Goal: Task Accomplishment & Management: Manage account settings

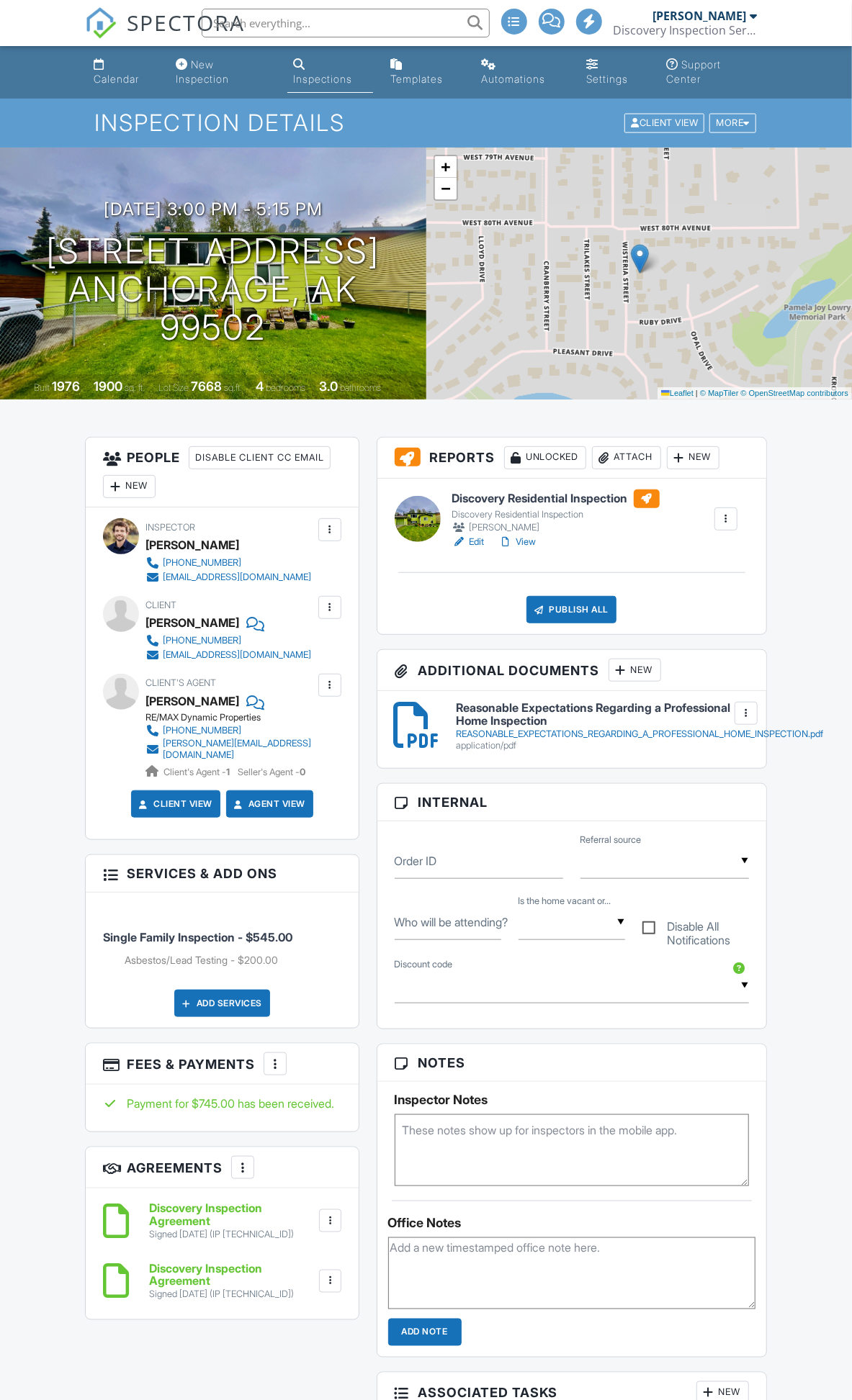
scroll to position [80, 0]
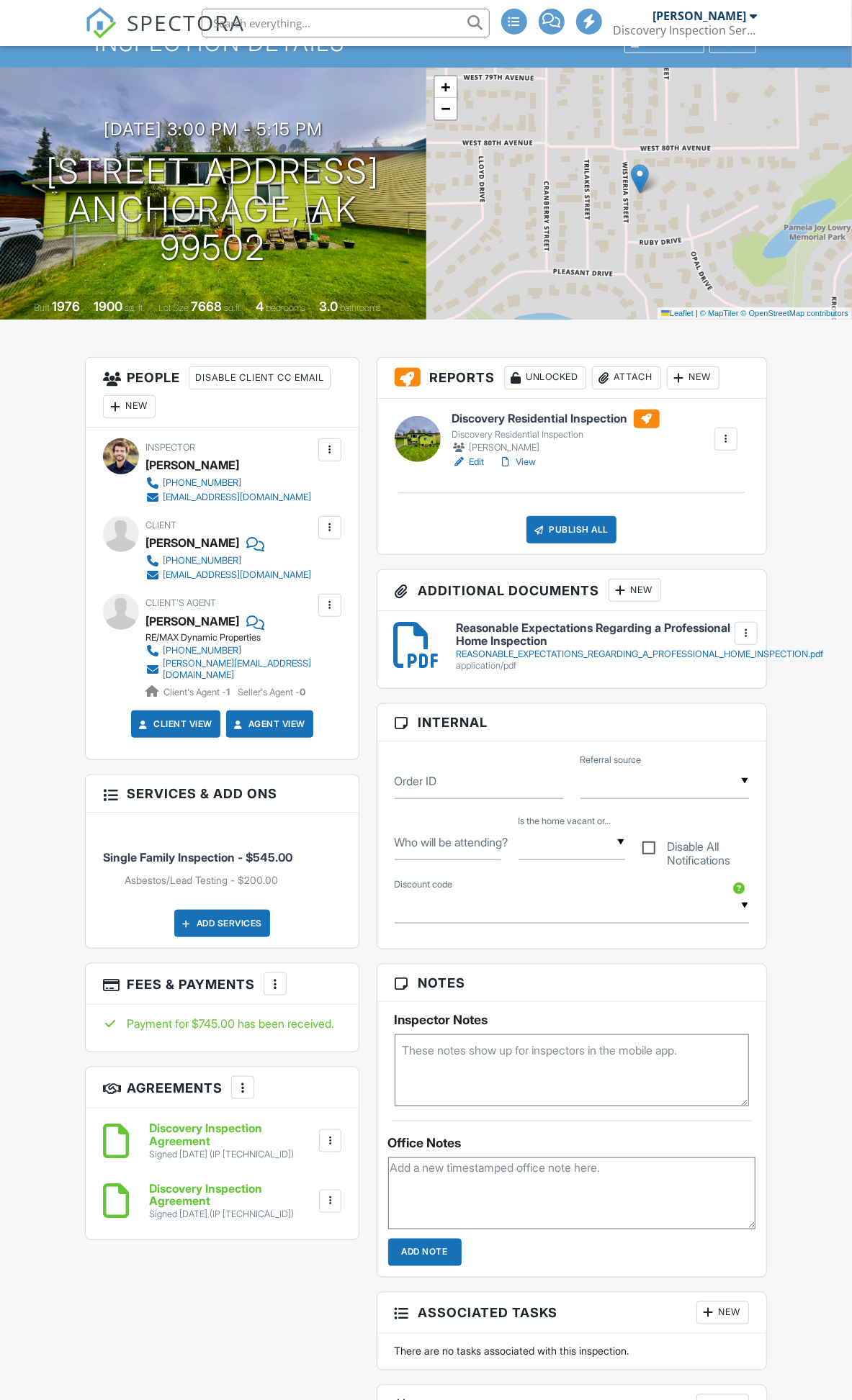
click at [281, 991] on div at bounding box center [275, 984] width 14 height 14
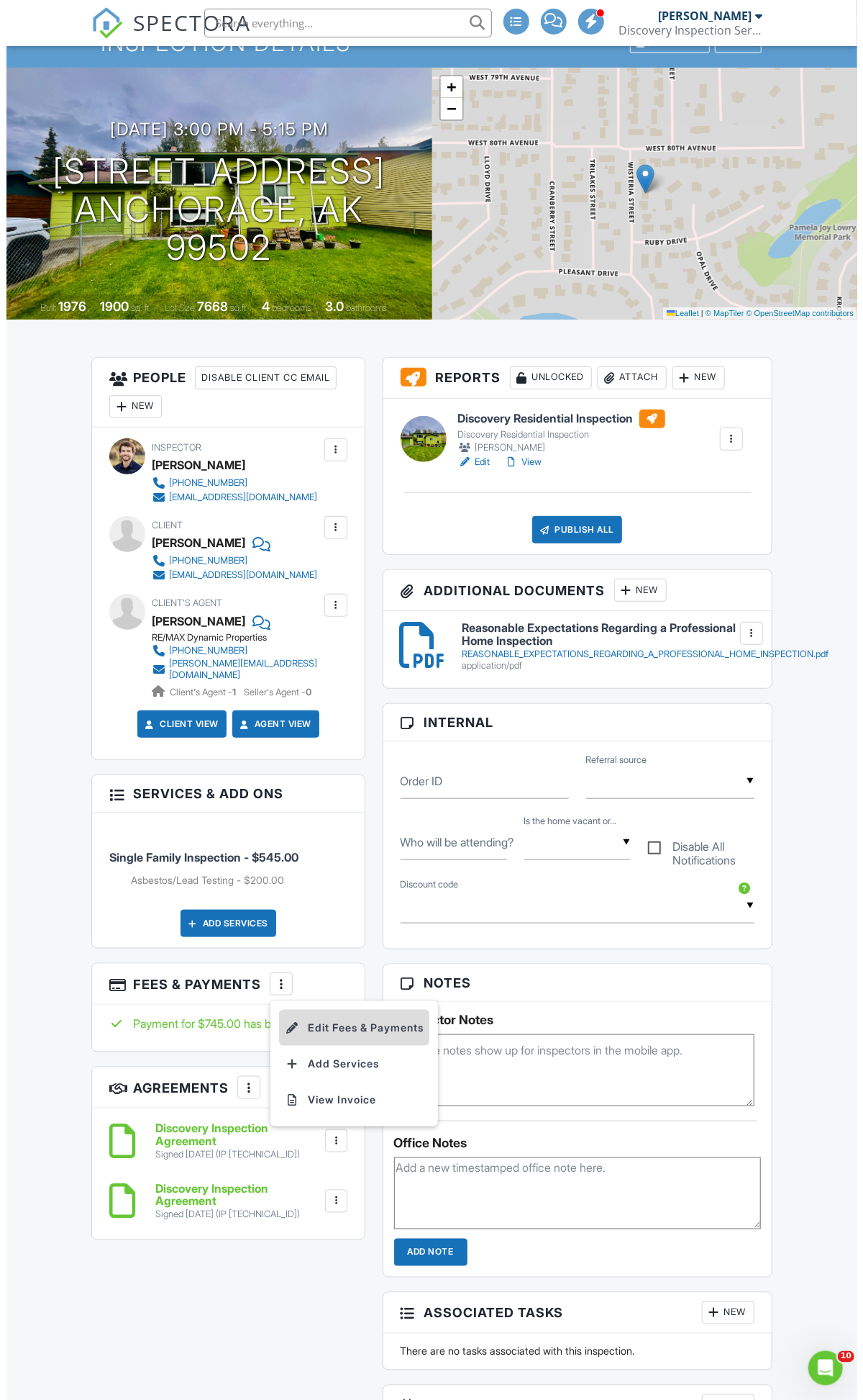
scroll to position [0, 0]
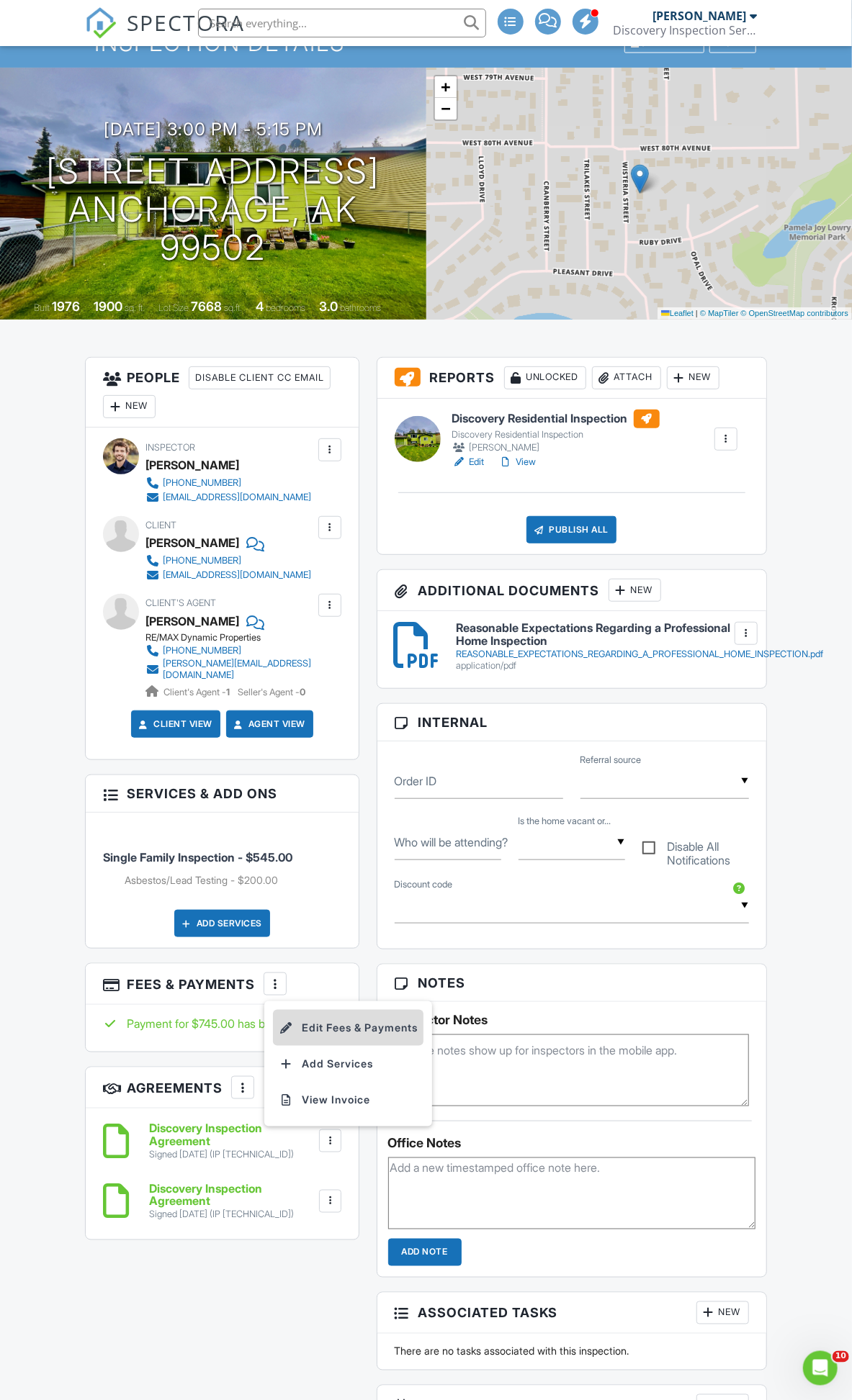
click at [332, 1036] on li "Edit Fees & Payments" at bounding box center [347, 1028] width 150 height 36
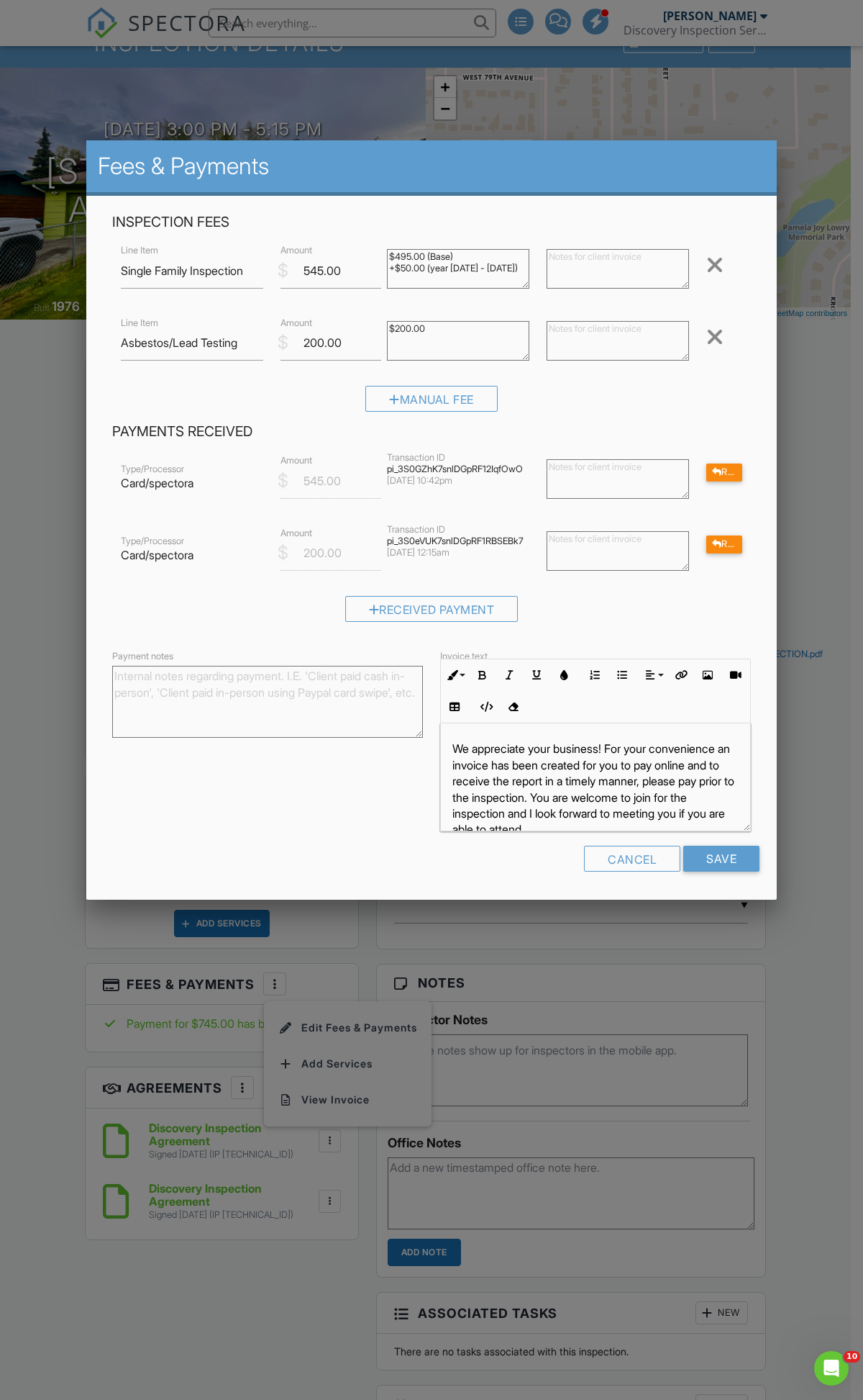
click at [718, 339] on div at bounding box center [715, 336] width 17 height 23
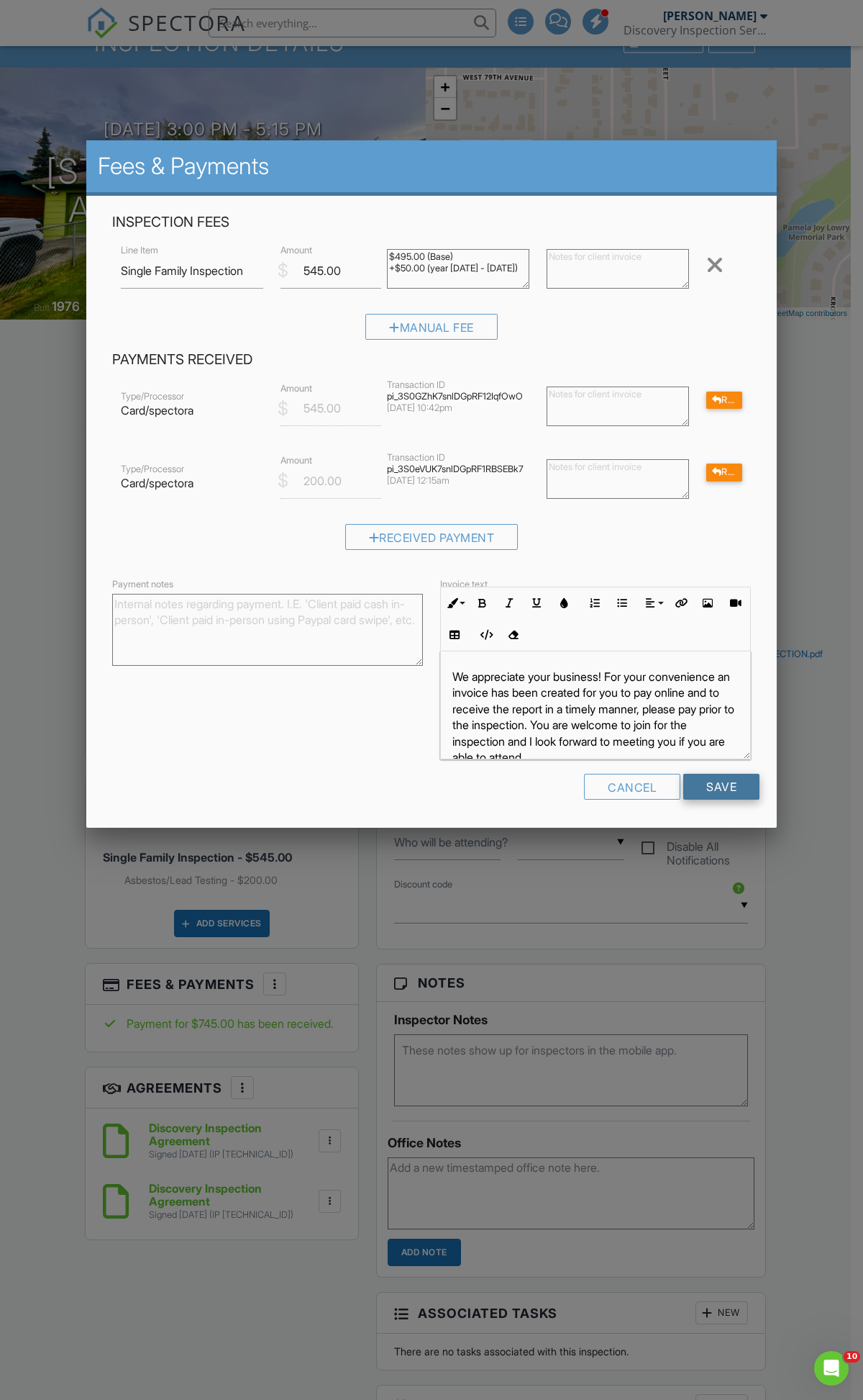
click at [707, 786] on input "Save" at bounding box center [721, 786] width 76 height 26
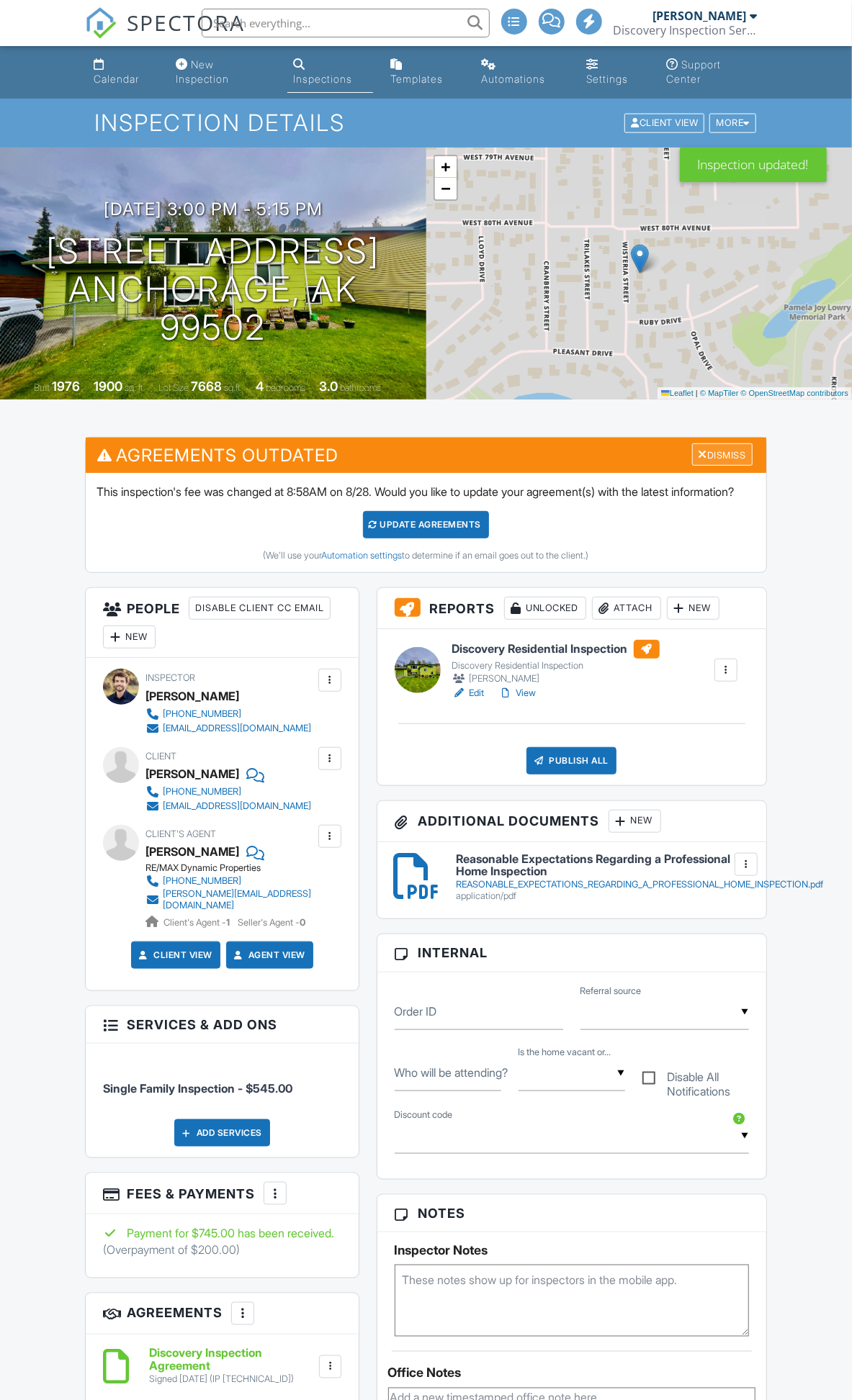
click at [736, 457] on div "Dismiss" at bounding box center [722, 454] width 61 height 22
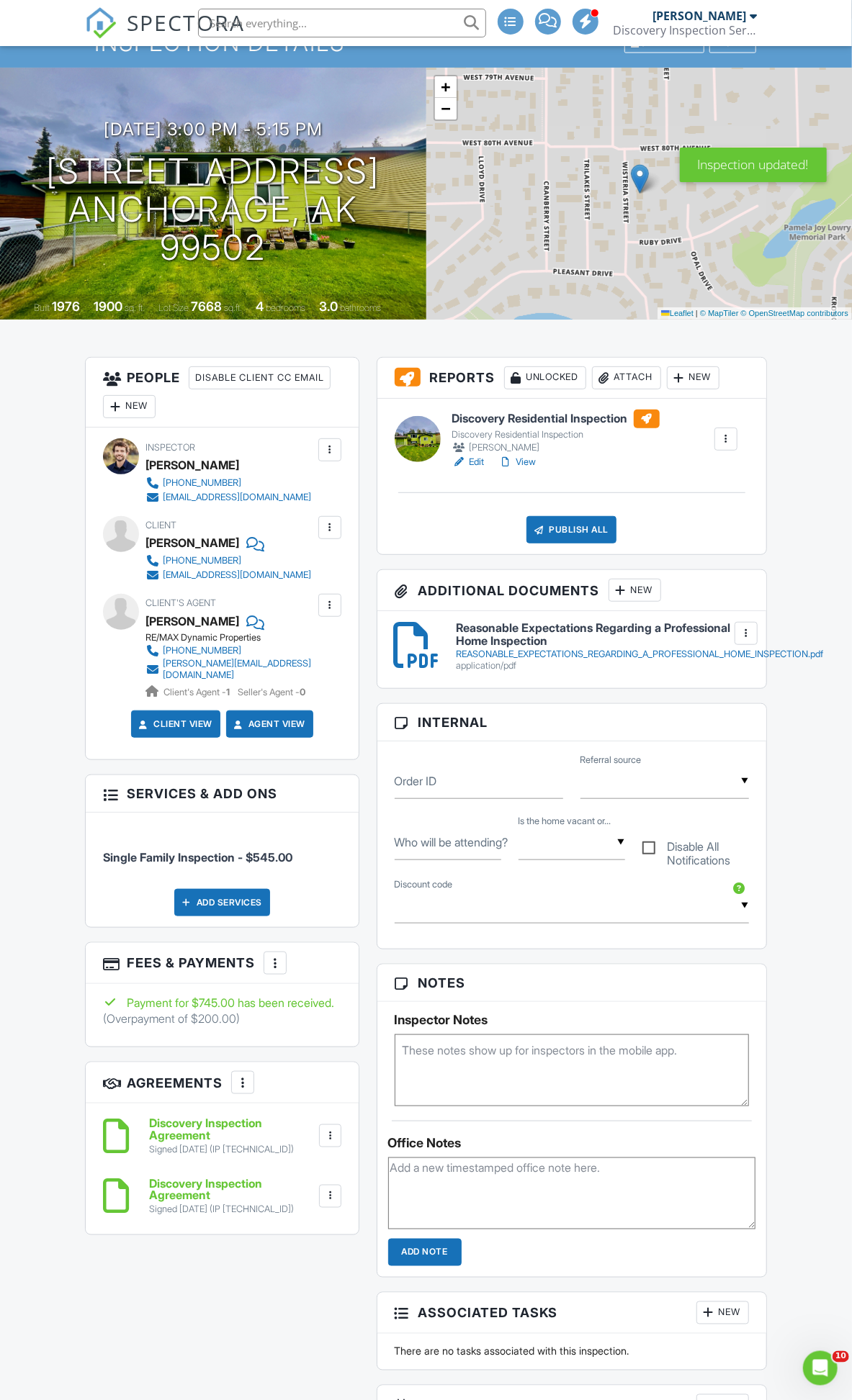
click at [279, 970] on div at bounding box center [275, 963] width 14 height 14
click at [190, 1010] on div "Payment for $745.00 has been received." at bounding box center [222, 1002] width 237 height 16
click at [270, 970] on div at bounding box center [275, 963] width 14 height 14
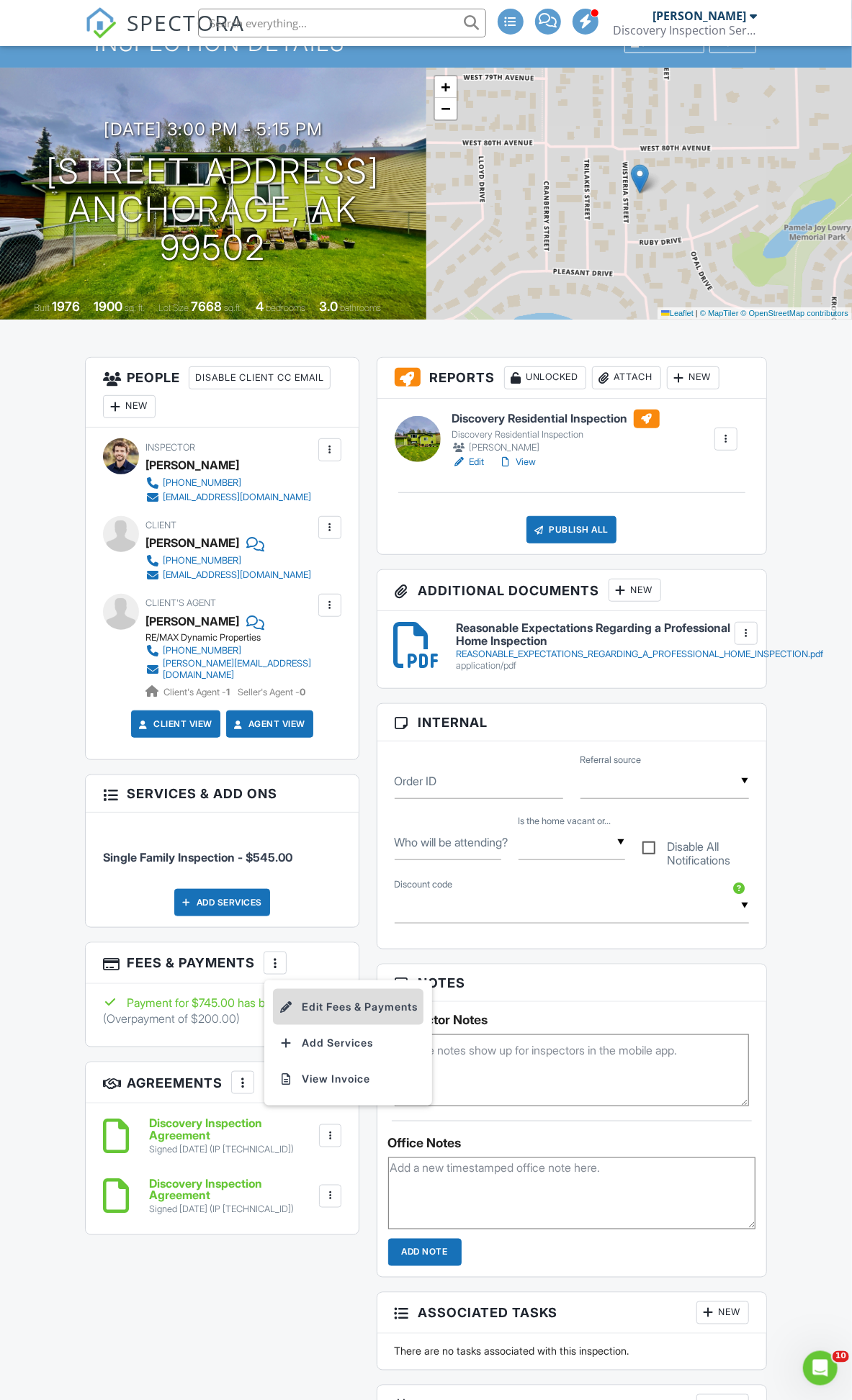
click at [314, 1011] on li "Edit Fees & Payments" at bounding box center [347, 1007] width 150 height 36
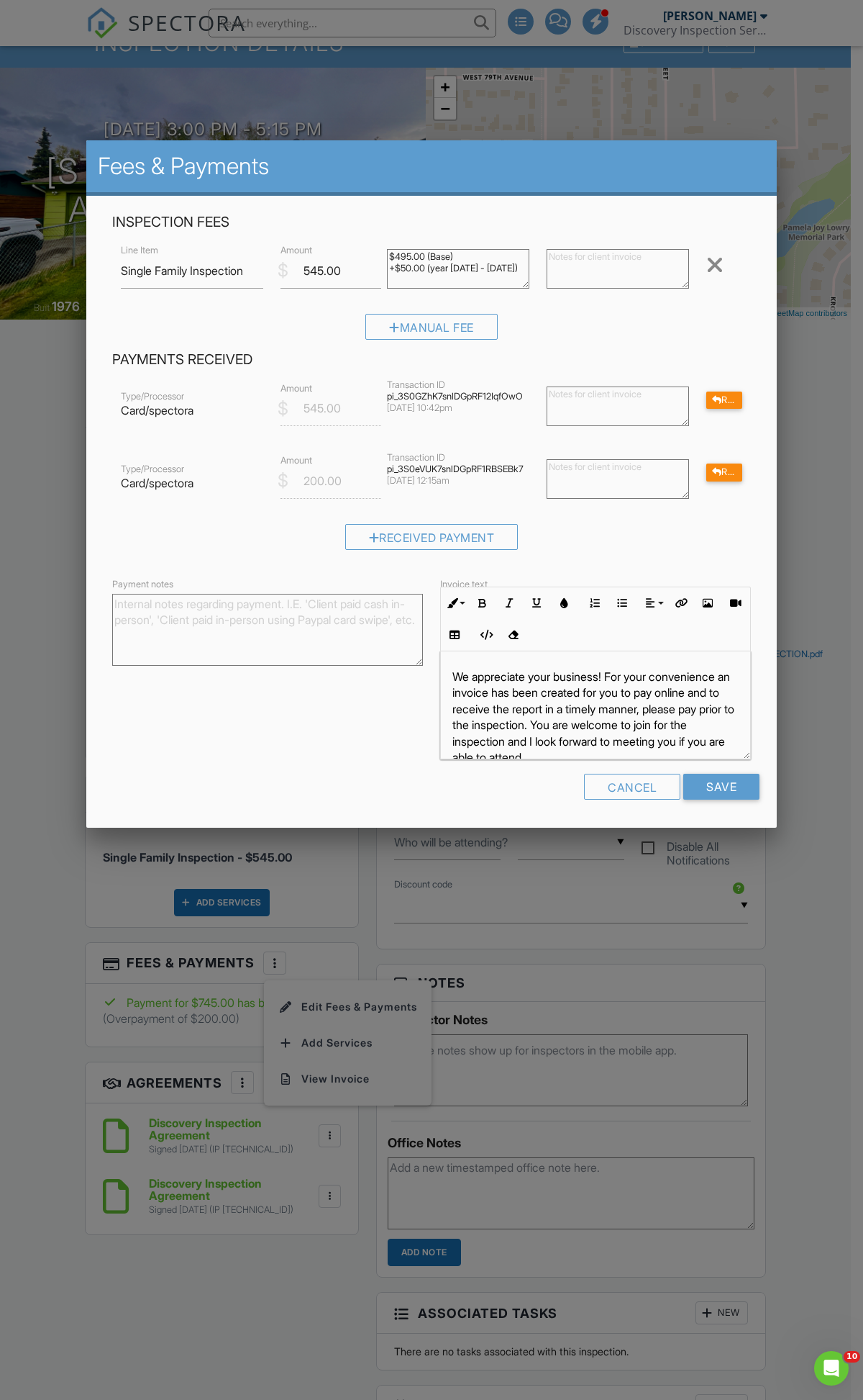
click at [652, 471] on textarea at bounding box center [617, 479] width 142 height 39
click at [732, 477] on div "Refund" at bounding box center [725, 472] width 36 height 18
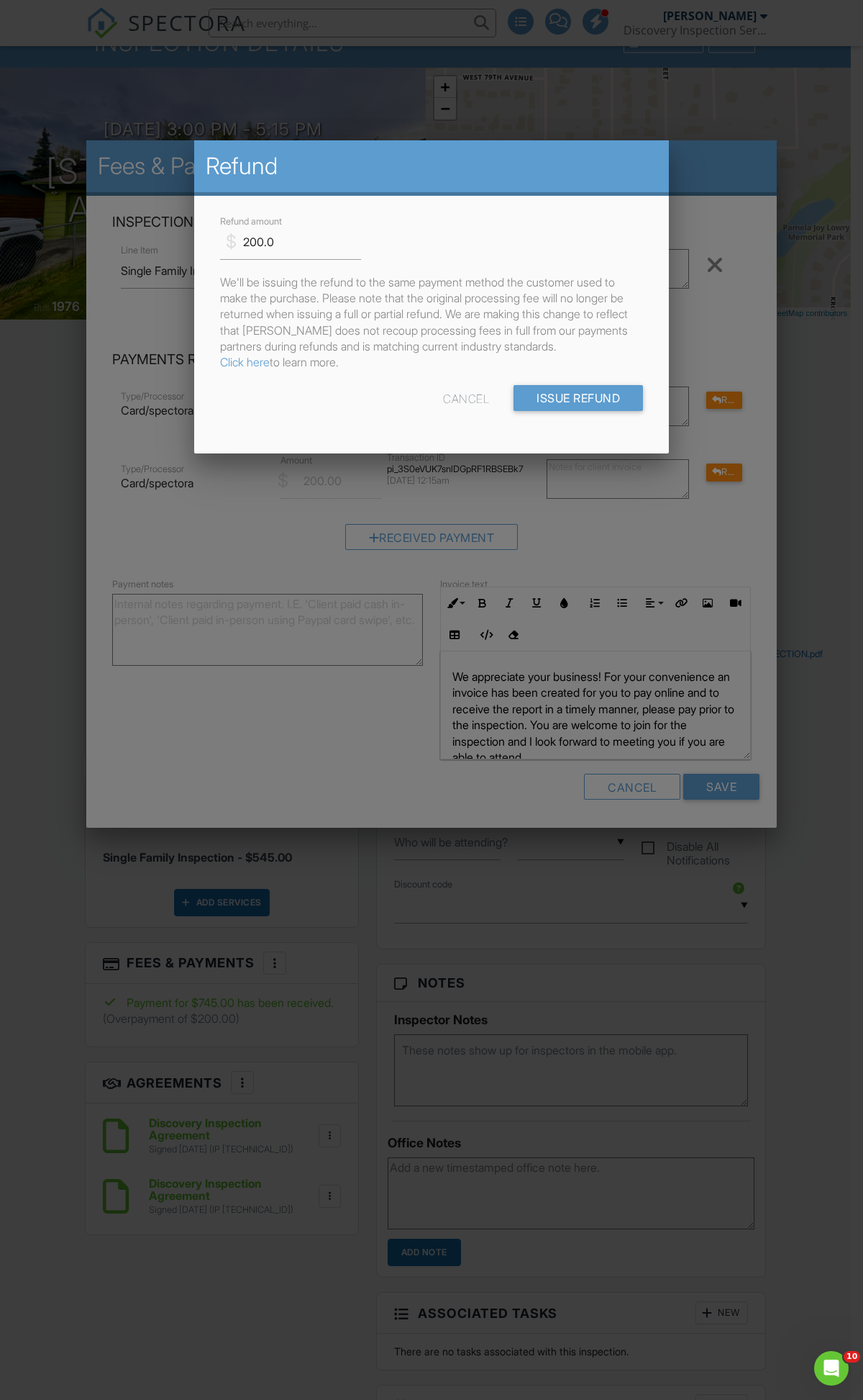
click at [580, 507] on div at bounding box center [431, 802] width 863 height 1750
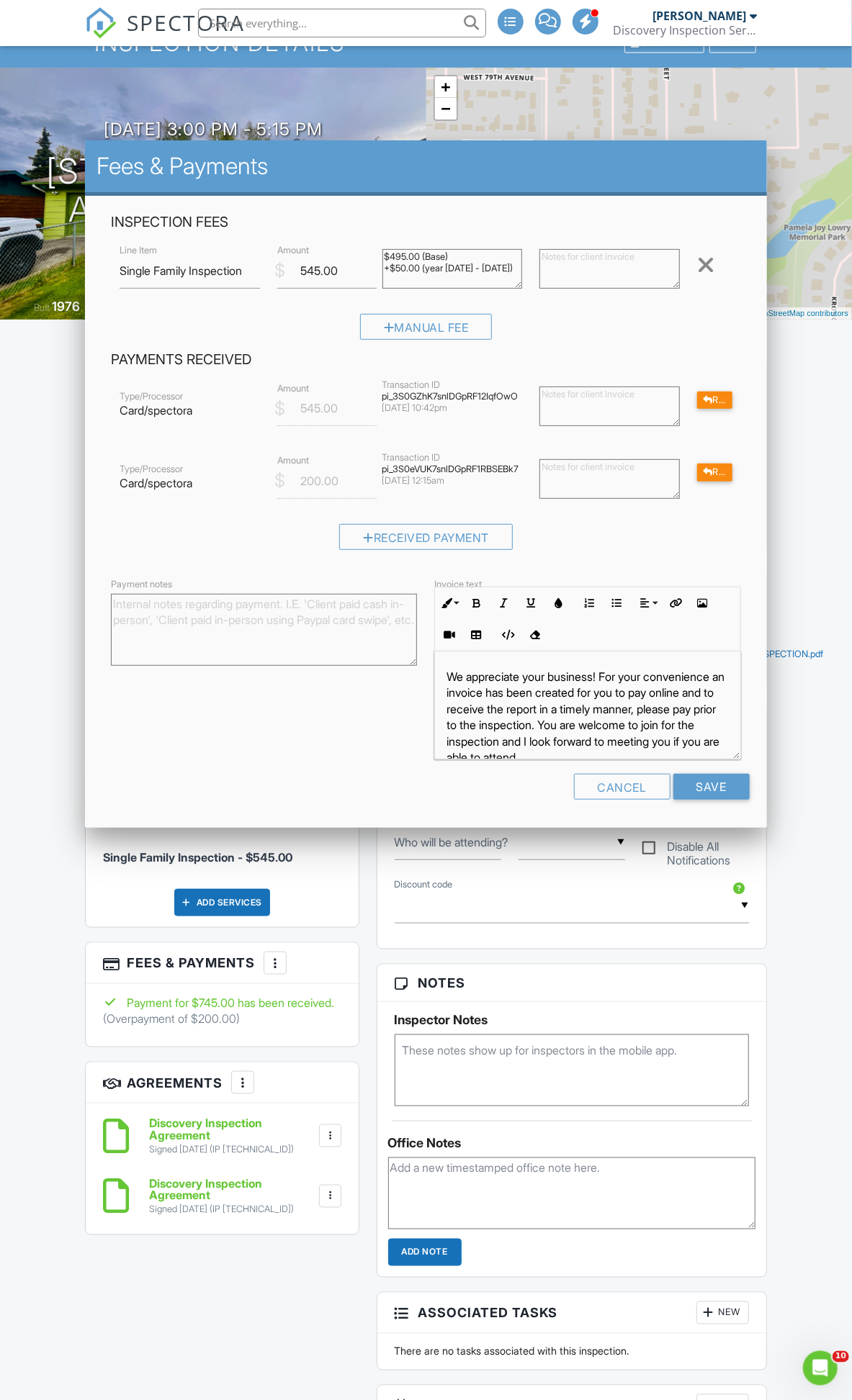
click at [589, 486] on textarea at bounding box center [609, 479] width 141 height 39
type textarea "R"
click at [701, 471] on div "Refund" at bounding box center [714, 472] width 35 height 18
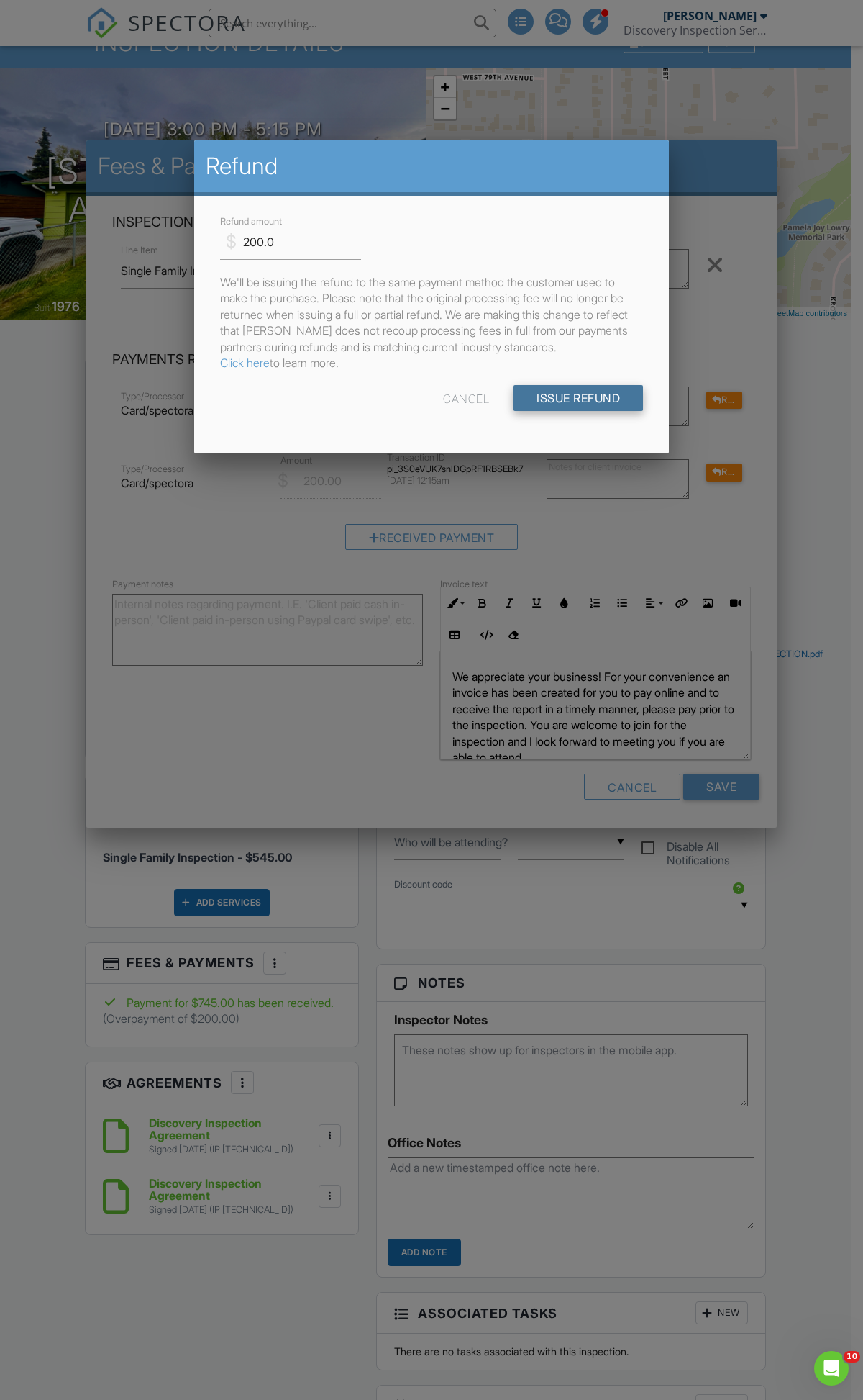
click at [572, 400] on input "Issue Refund" at bounding box center [578, 398] width 130 height 26
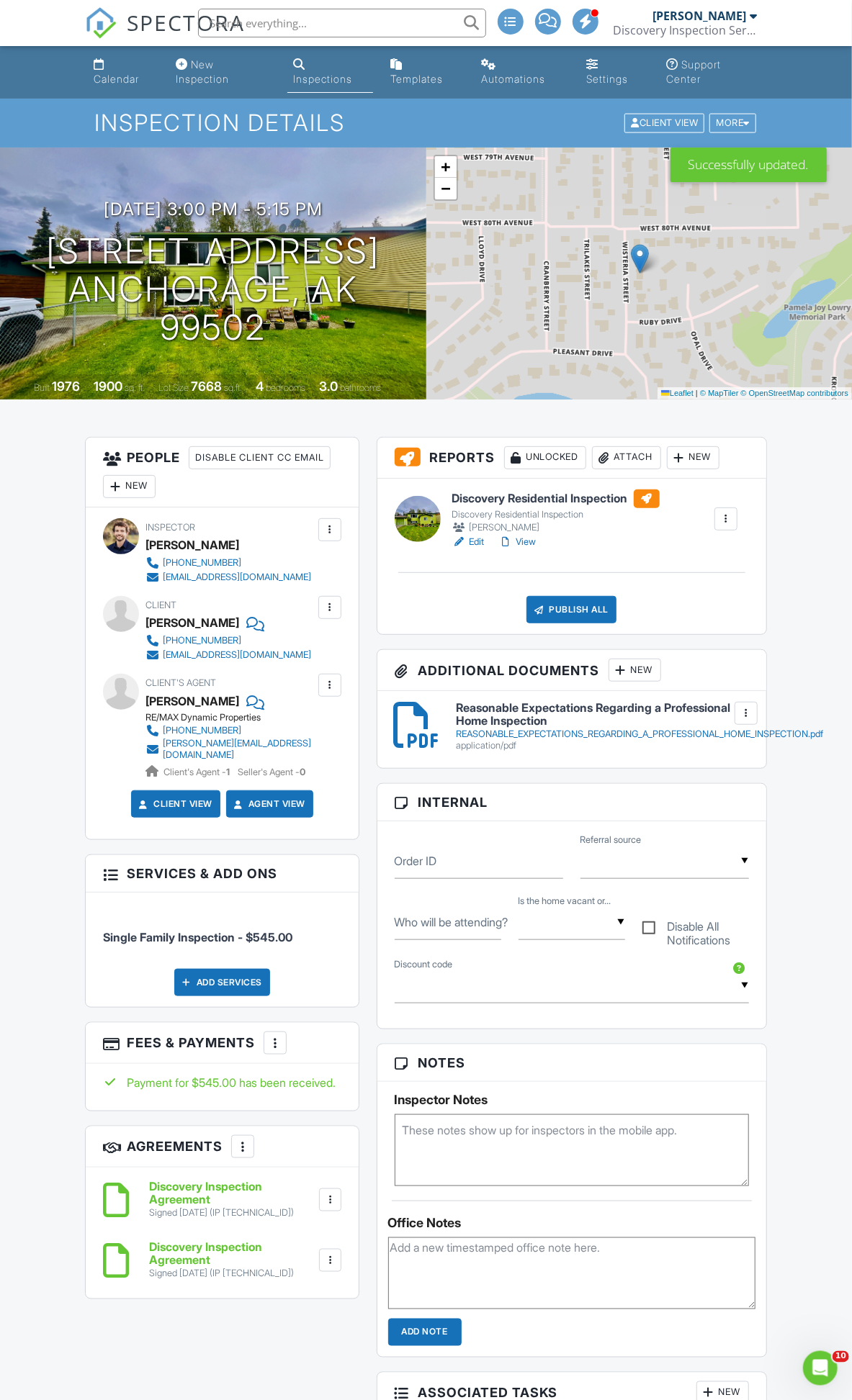
click at [549, 618] on div "Publish All" at bounding box center [571, 610] width 90 height 27
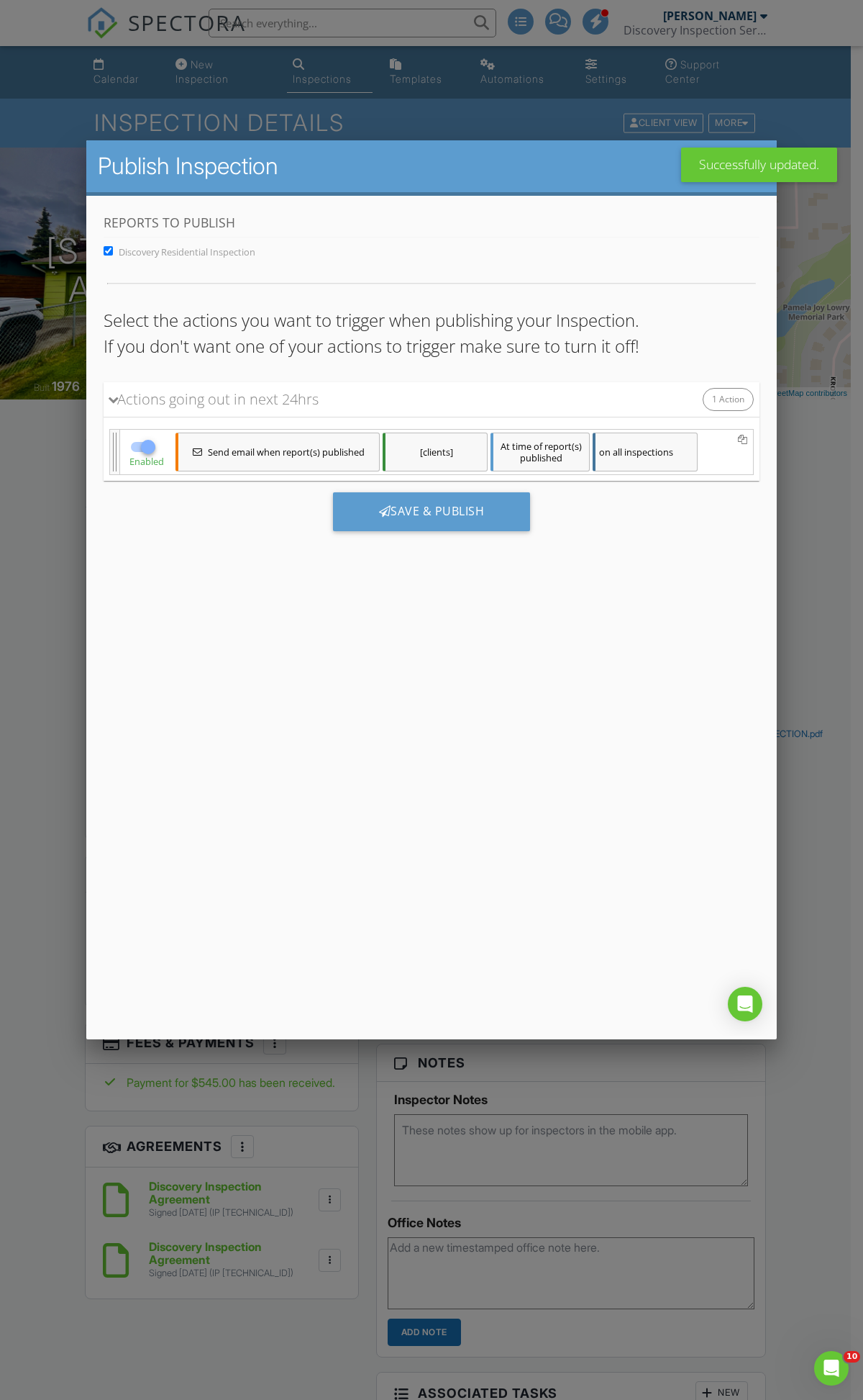
click at [615, 451] on div "on all inspections" at bounding box center [645, 451] width 105 height 38
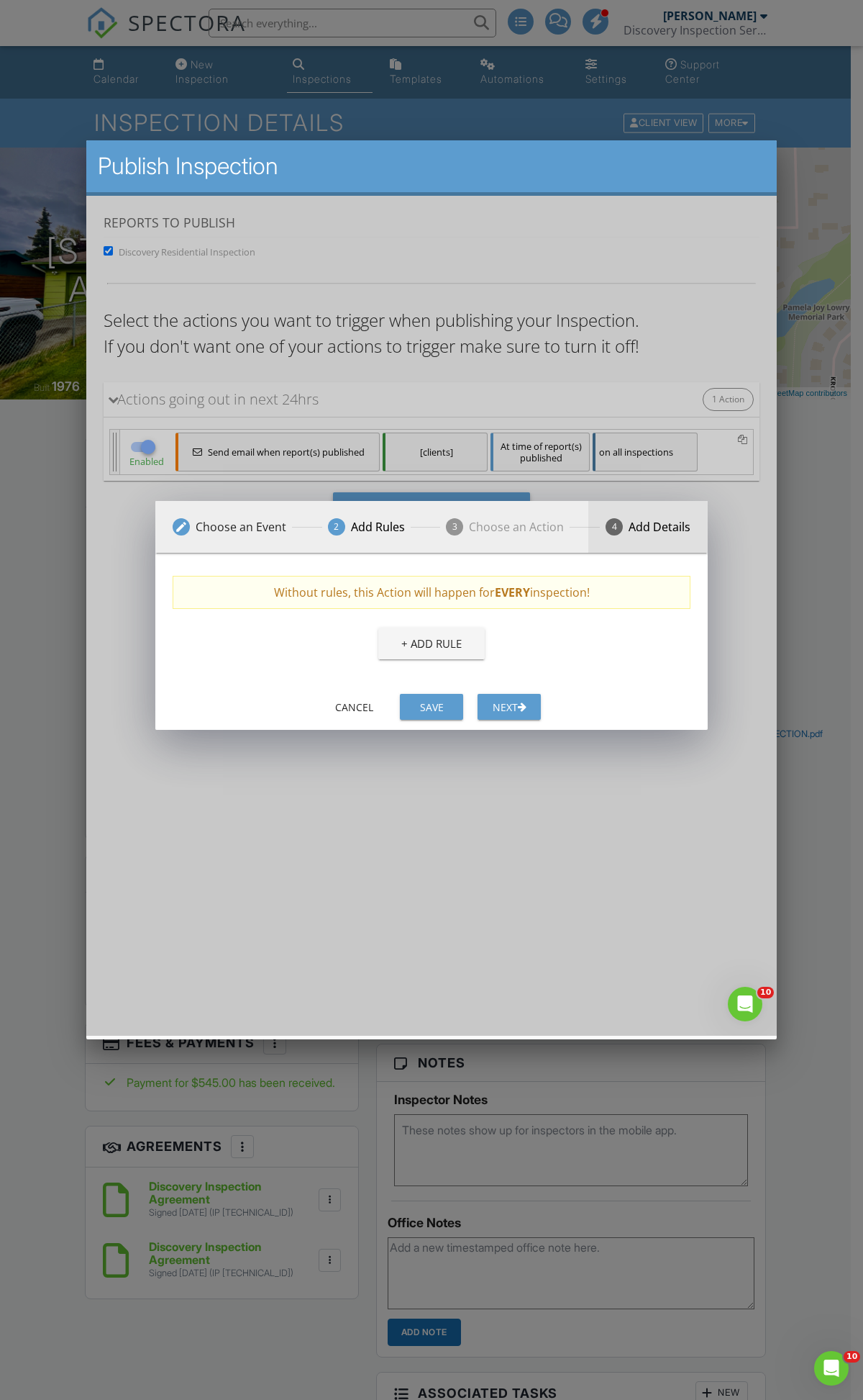
click at [623, 528] on span "4" at bounding box center [614, 526] width 17 height 17
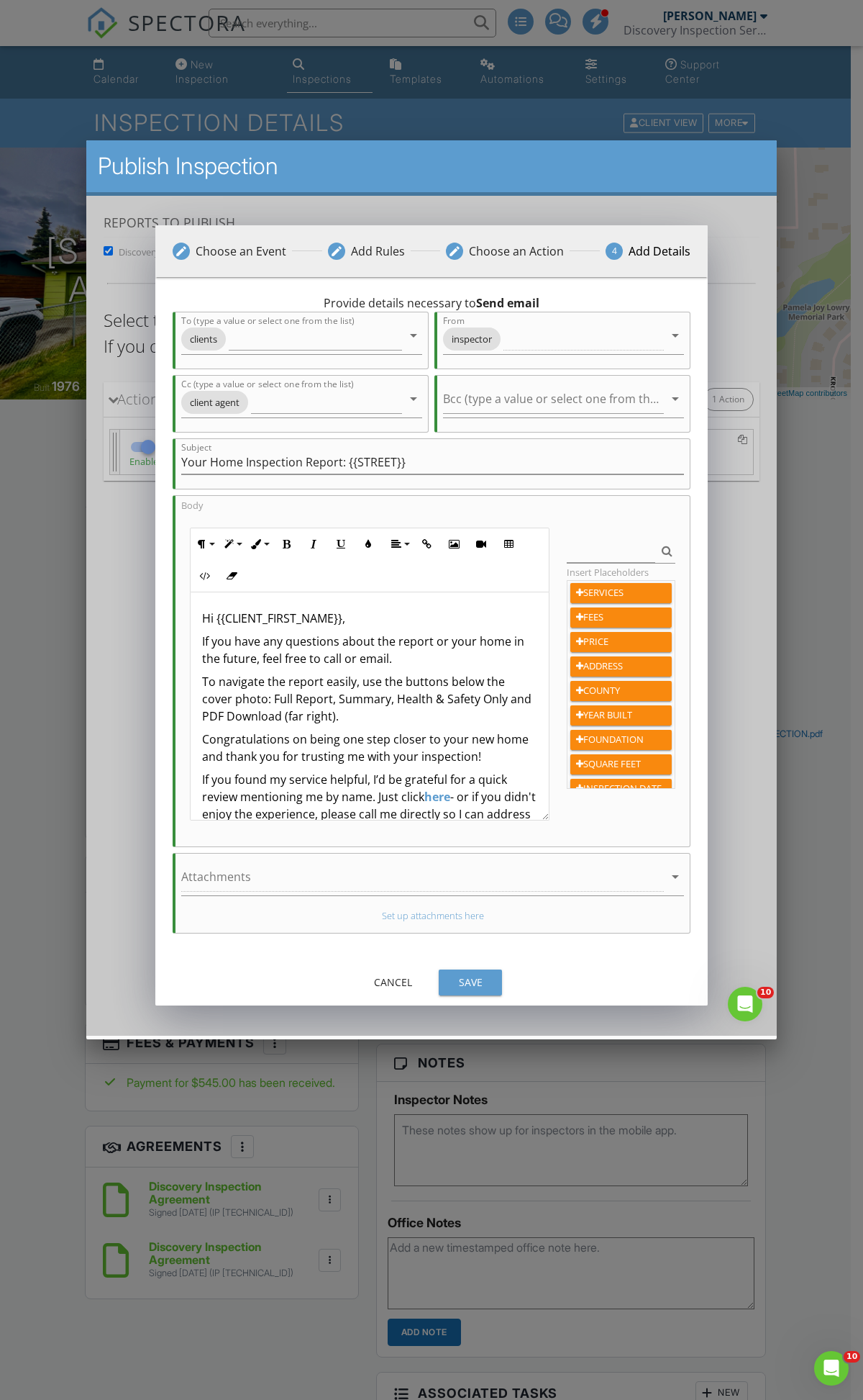
scroll to position [80, 0]
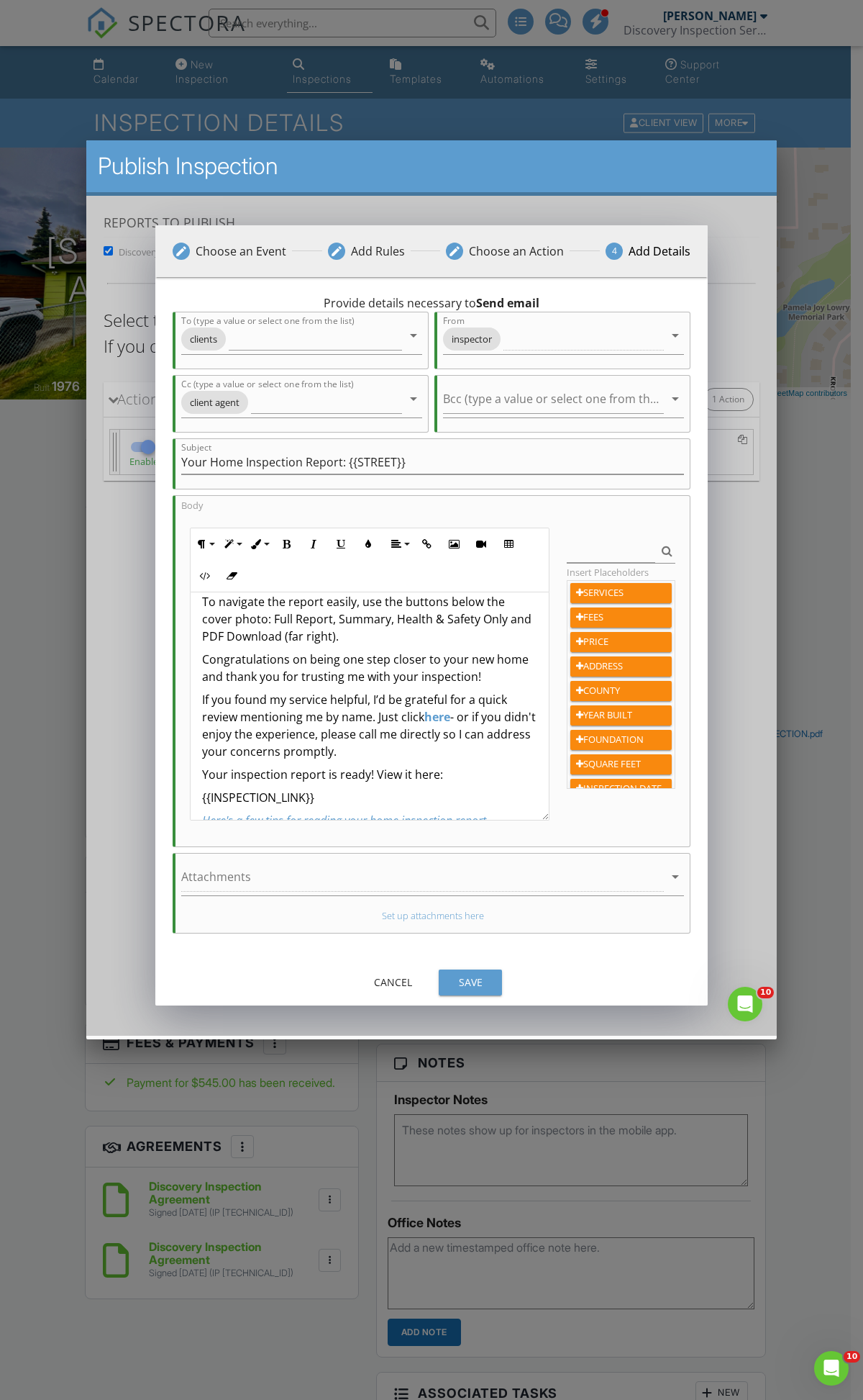
click at [433, 713] on link "here" at bounding box center [437, 716] width 26 height 16
click at [454, 738] on button "Edit Link" at bounding box center [455, 748] width 27 height 27
click at [415, 782] on input "[URL][DOMAIN_NAME]" at bounding box center [440, 793] width 216 height 35
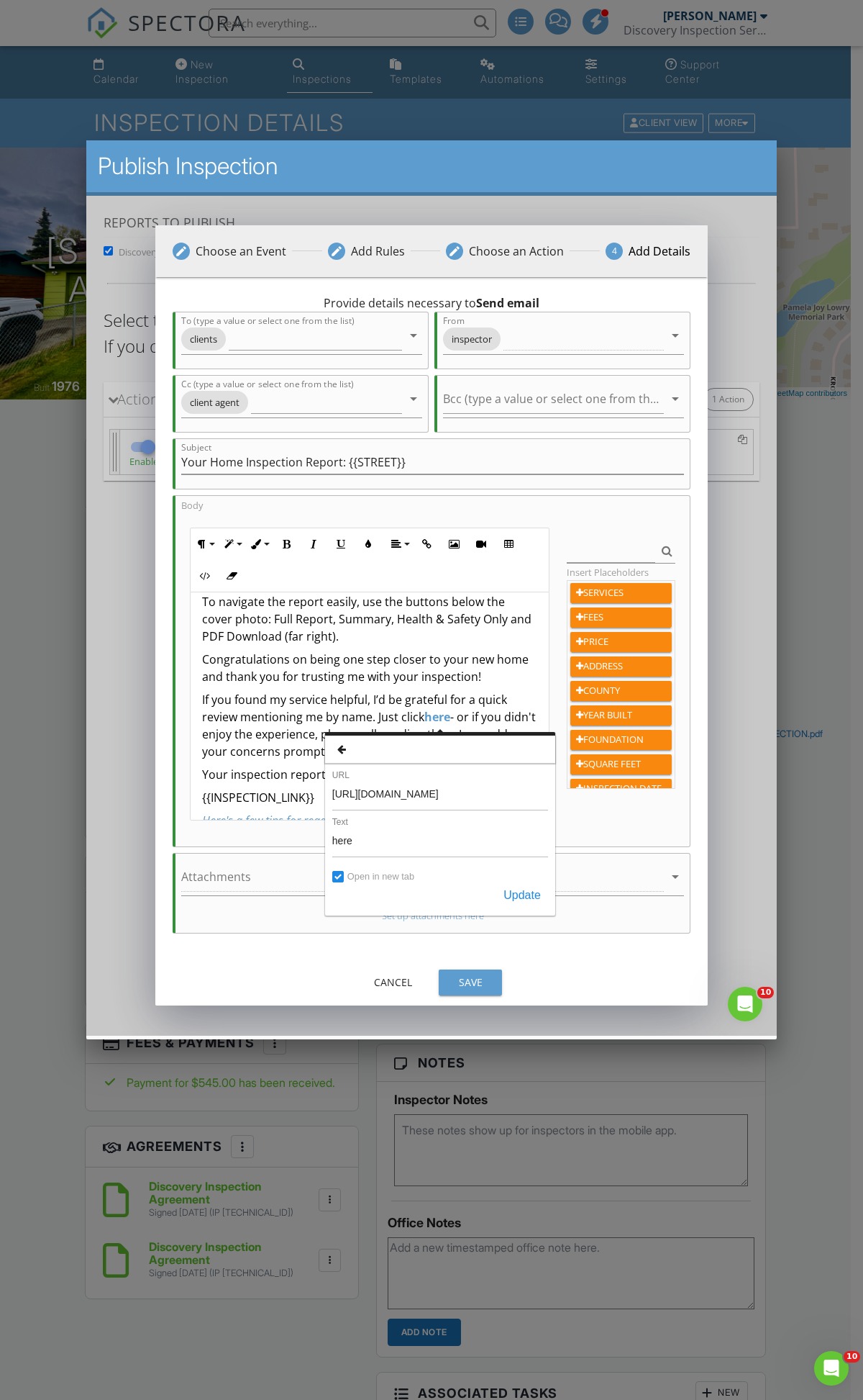
type input "[URL][DOMAIN_NAME]"
click at [518, 885] on button "Update" at bounding box center [522, 894] width 52 height 26
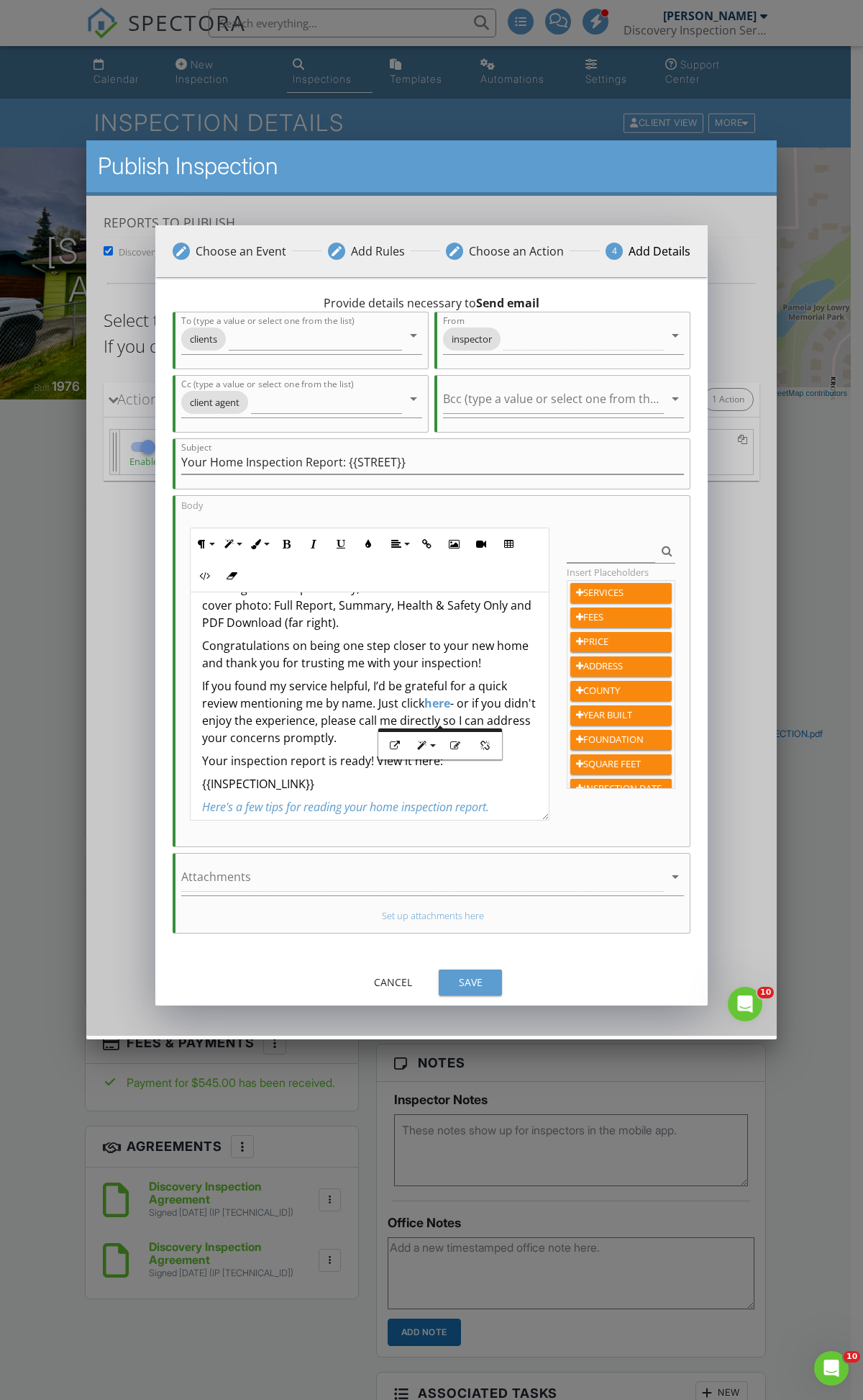
scroll to position [106, 0]
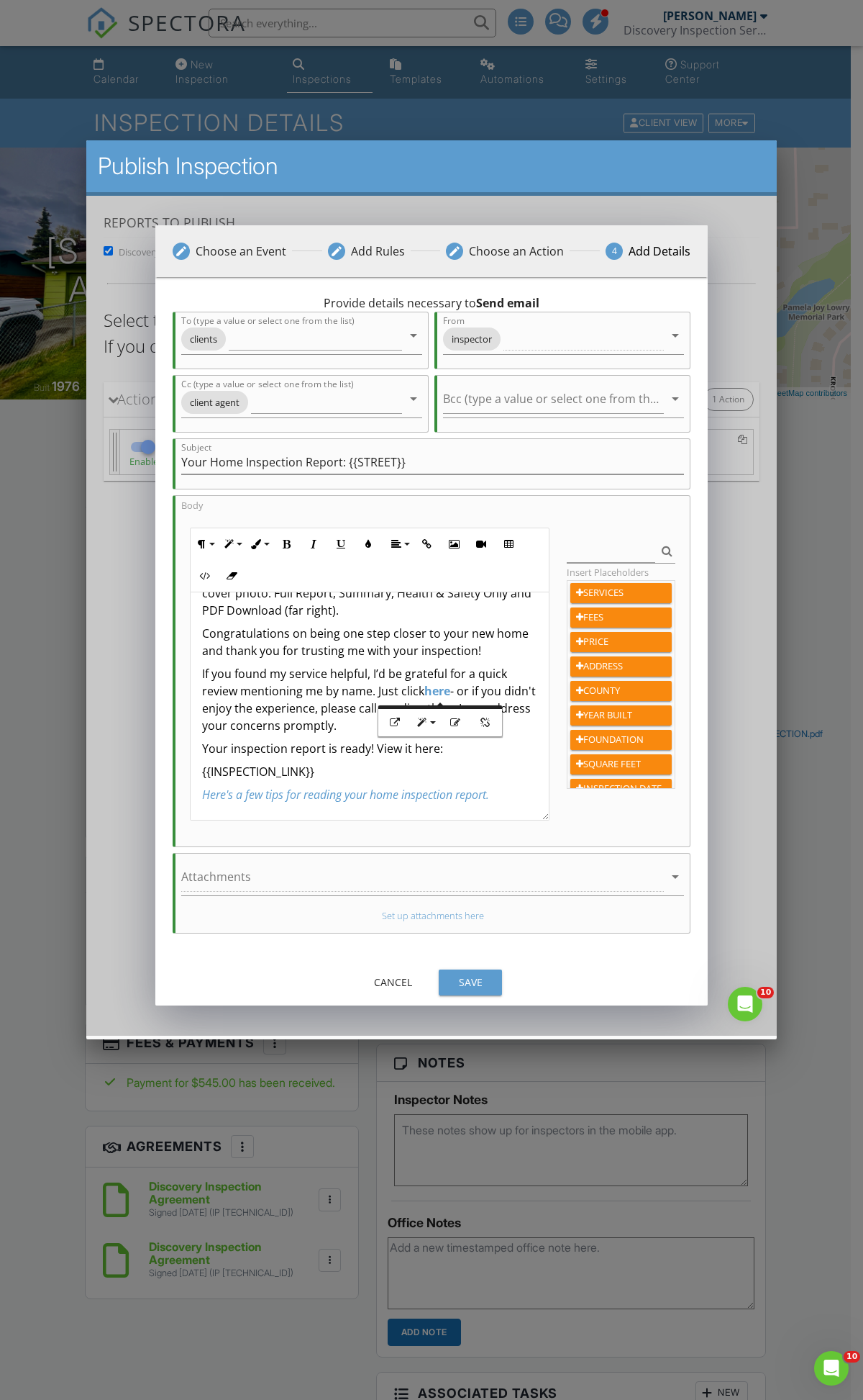
drag, startPoint x: 492, startPoint y: 782, endPoint x: 504, endPoint y: 786, distance: 12.6
click at [492, 782] on div "Hi {{CLIENT_FIRST_NAME}}, If you have any questions about the report or your ho…" at bounding box center [370, 652] width 358 height 334
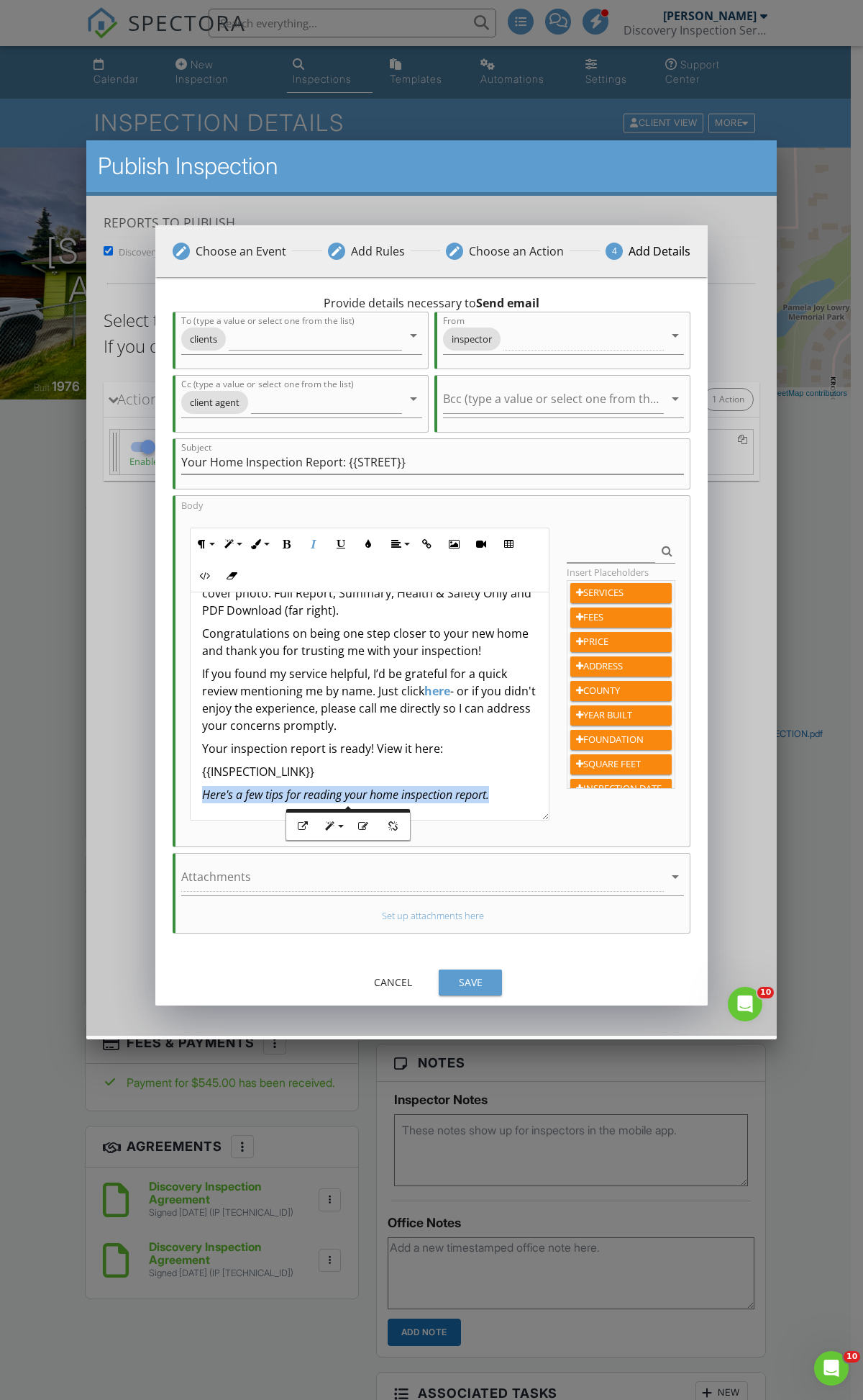
drag, startPoint x: 415, startPoint y: 800, endPoint x: 202, endPoint y: 790, distance: 213.2
click at [202, 790] on p "Here's a few tips for reading your home inspection report." at bounding box center [369, 794] width 335 height 17
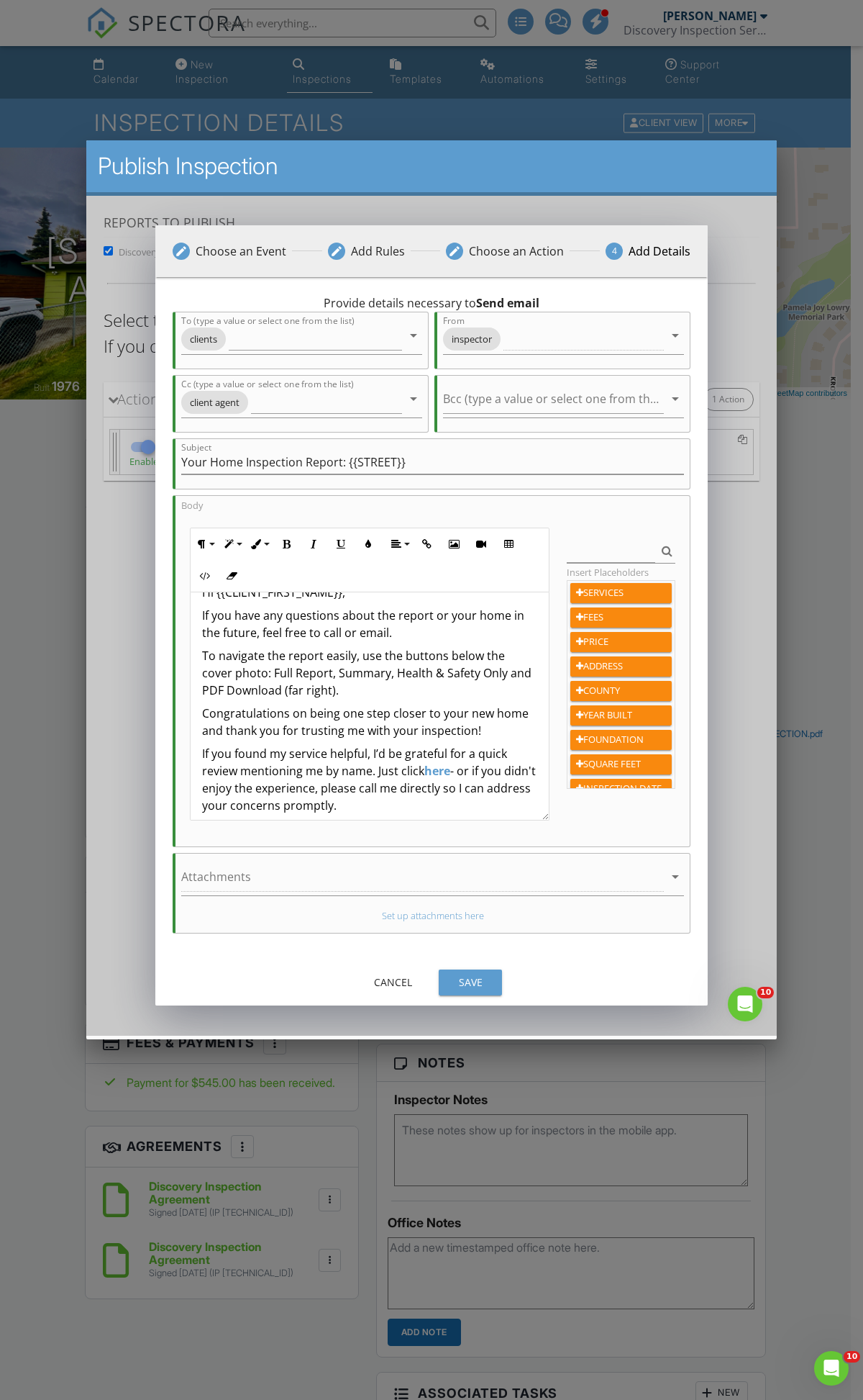
scroll to position [0, 0]
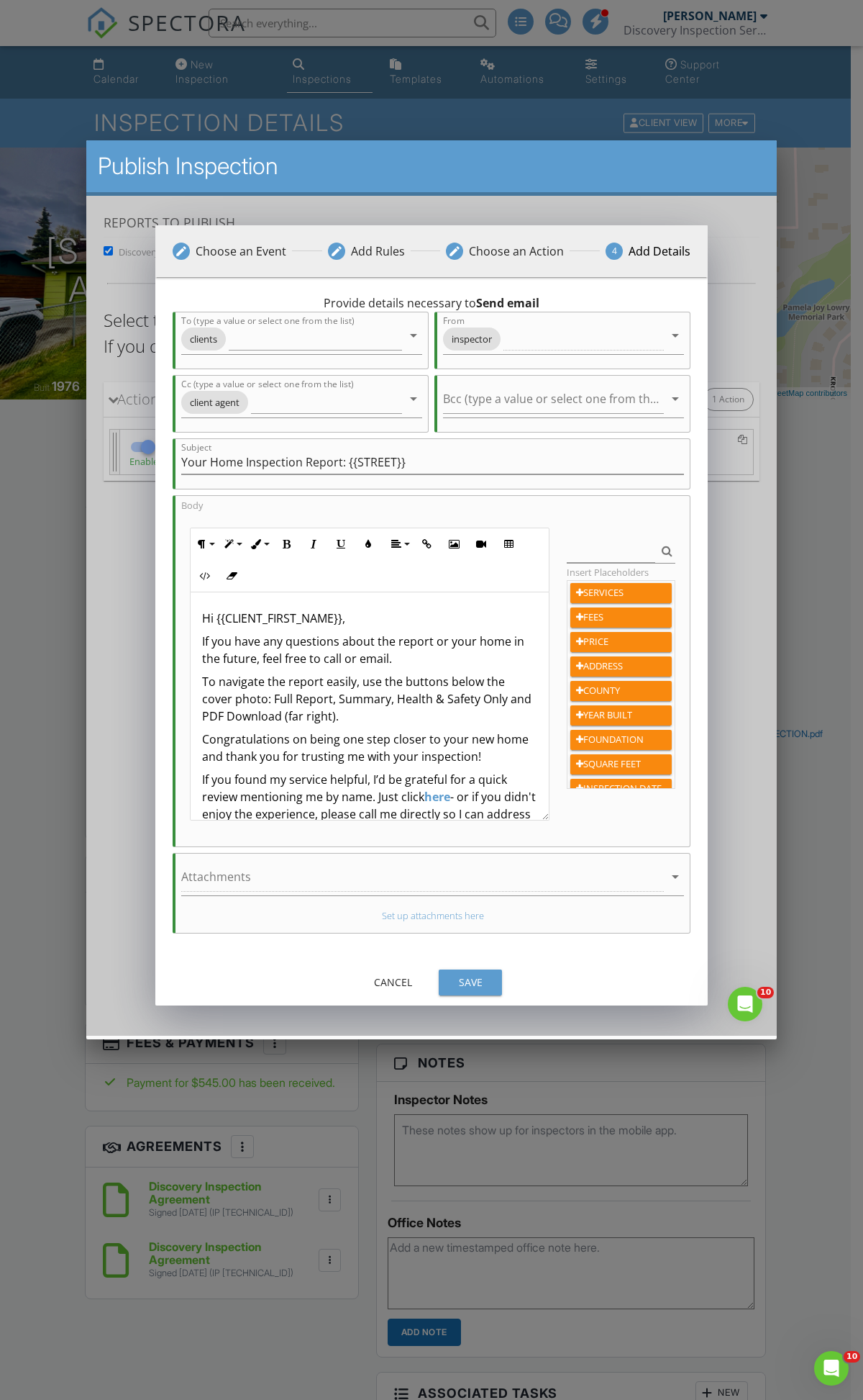
click at [227, 649] on p "If you have any questions about the report or your home in the future, feel fre…" at bounding box center [369, 649] width 335 height 35
click at [296, 652] on p "If you have any questions about the report or your home in the future, feel fre…" at bounding box center [369, 649] width 335 height 35
click at [198, 641] on div "Hi {{CLIENT_FIRST_NAME}}, If you have any questions about the report or your ho…" at bounding box center [370, 758] width 358 height 334
click at [393, 656] on p "If you have any questions about the report or your home in the future, feel fre…" at bounding box center [369, 649] width 335 height 35
click at [433, 665] on p "If you have any questions about the report or your home in the future, feel fre…" at bounding box center [369, 649] width 335 height 35
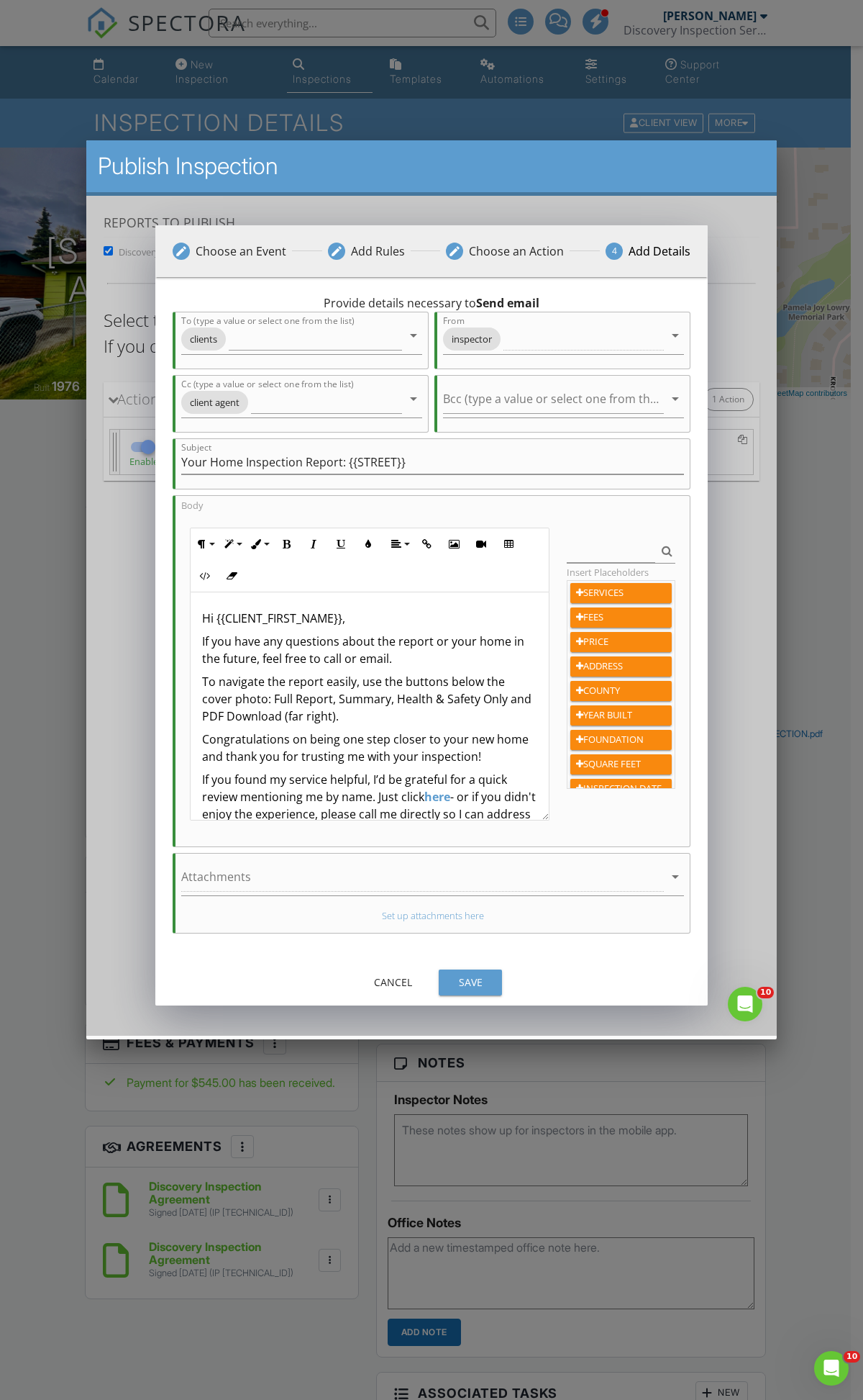
click at [357, 739] on p "Congratulations on being one step closer to your new home and thank you for tru…" at bounding box center [369, 747] width 335 height 35
click at [390, 724] on p "To navigate the report easily, use the buttons below the cover photo: Full Repo…" at bounding box center [369, 698] width 335 height 52
click at [400, 655] on p "If you have any questions about the report or your home in the future, feel fre…" at bounding box center [369, 649] width 335 height 35
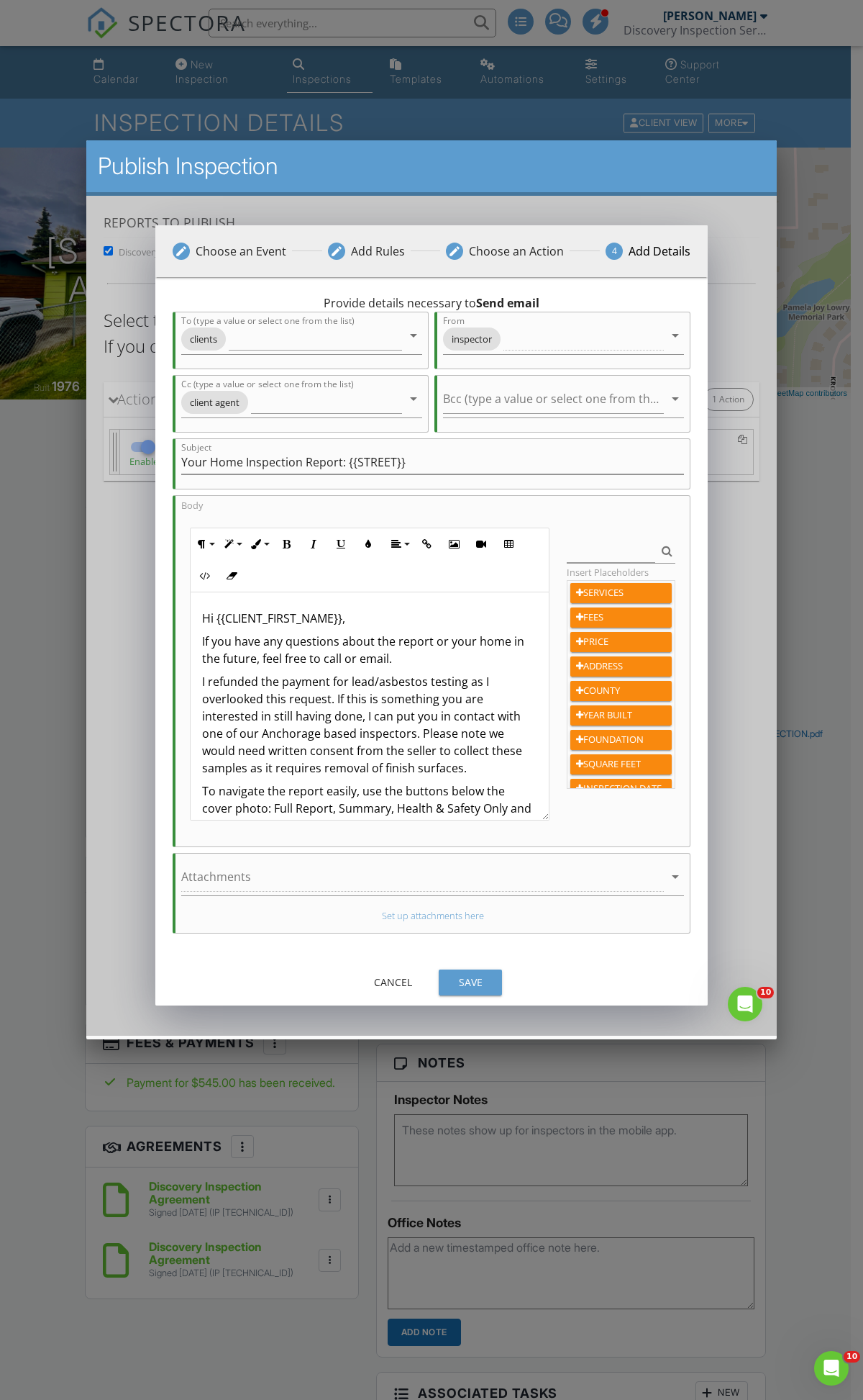
click at [466, 771] on p "I refunded the payment for lead/asbestos testing as I overlooked this request. …" at bounding box center [369, 724] width 335 height 104
drag, startPoint x: 282, startPoint y: 700, endPoint x: 282, endPoint y: 709, distance: 9.0
click at [282, 700] on p "I refunded the payment for lead/asbestos testing as I overlooked this request. …" at bounding box center [369, 724] width 335 height 104
click at [490, 980] on div "Save" at bounding box center [470, 981] width 40 height 15
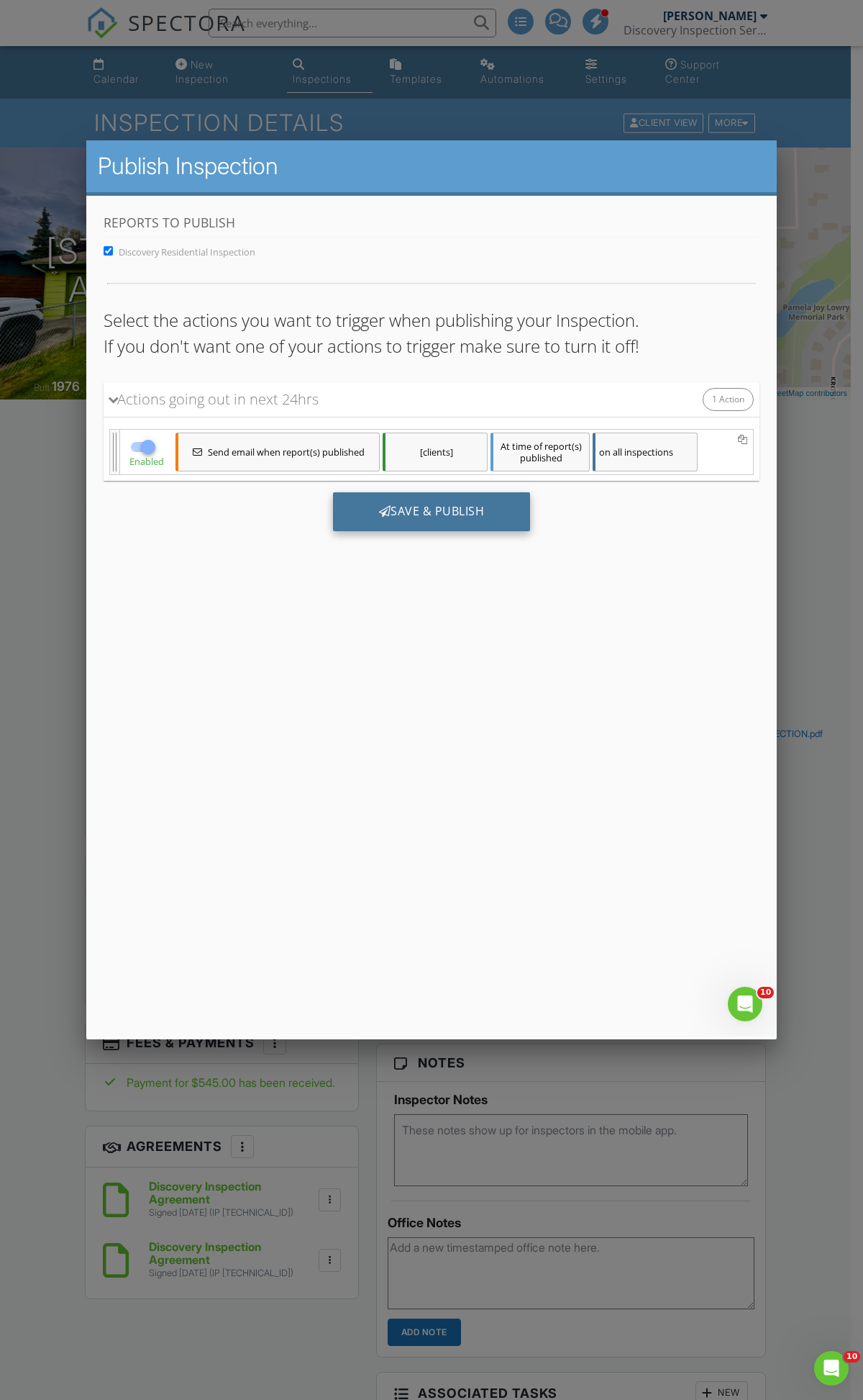
click at [507, 509] on div "Save & Publish" at bounding box center [432, 511] width 198 height 38
